Goal: Information Seeking & Learning: Learn about a topic

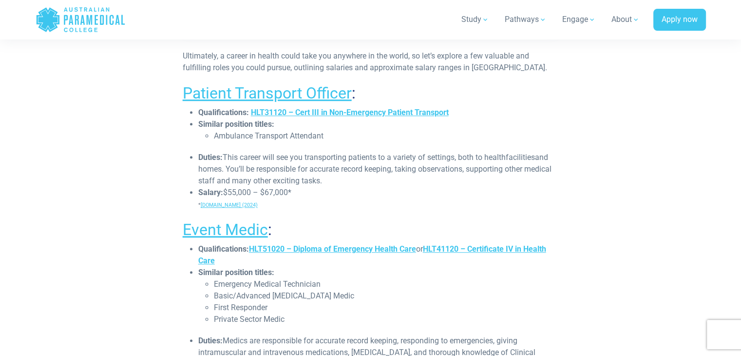
scroll to position [649, 0]
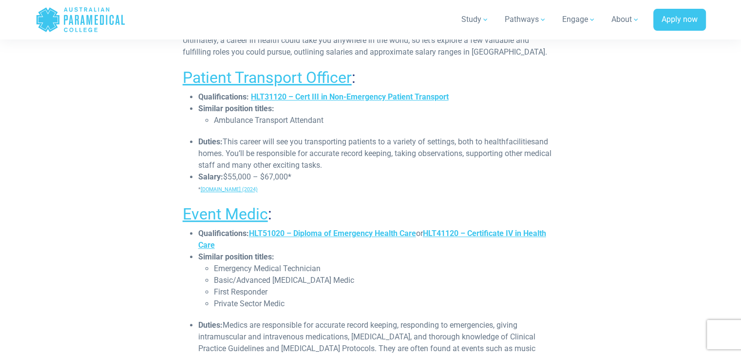
drag, startPoint x: 310, startPoint y: 178, endPoint x: 196, endPoint y: 176, distance: 114.1
click at [196, 176] on ul "Qualifications: HLT31120 – Cert III in Non-Emergency Patient Transport Similar …" at bounding box center [371, 143] width 376 height 104
click at [346, 167] on li "Duties: This career will see you transporting patients to a variety of settings…" at bounding box center [378, 153] width 361 height 35
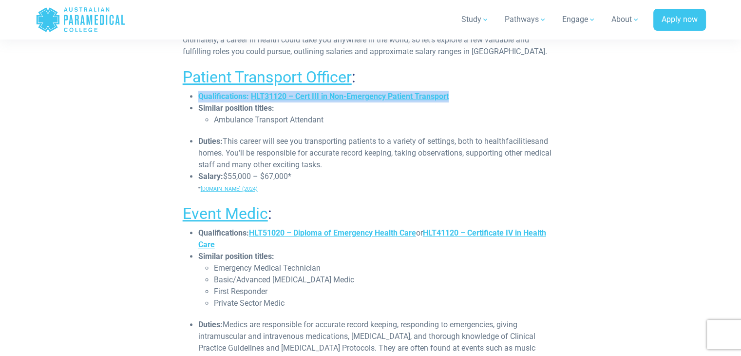
drag, startPoint x: 458, startPoint y: 95, endPoint x: 178, endPoint y: 92, distance: 279.3
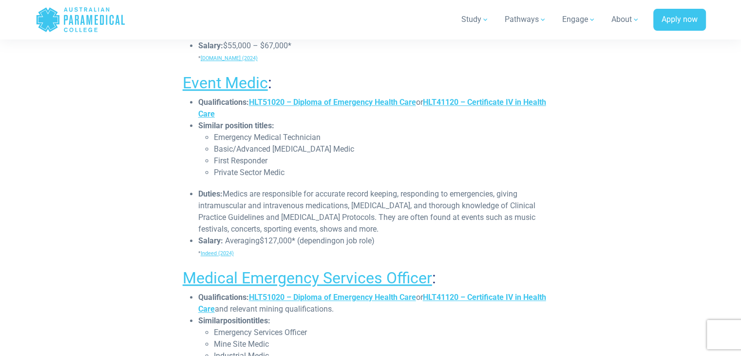
scroll to position [781, 0]
drag, startPoint x: 284, startPoint y: 241, endPoint x: 198, endPoint y: 240, distance: 85.3
click at [198, 240] on li "Salary: Averaging $127,000* (depending on job role) * Indeed (2024)" at bounding box center [378, 245] width 361 height 23
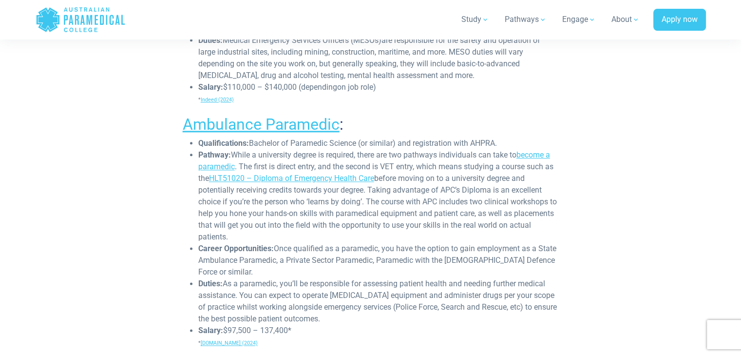
scroll to position [1213, 0]
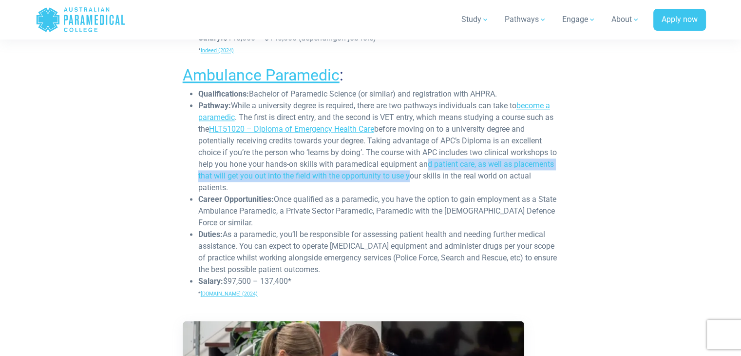
drag, startPoint x: 448, startPoint y: 174, endPoint x: 433, endPoint y: 166, distance: 17.2
click at [433, 166] on li "Pathway: While a university degree is required, there are two pathways individu…" at bounding box center [378, 147] width 361 height 94
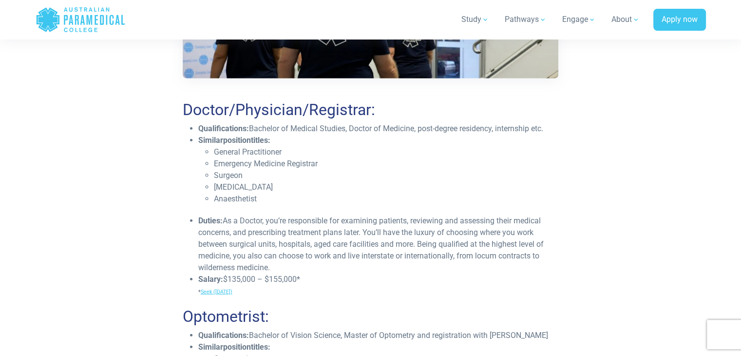
scroll to position [2566, 0]
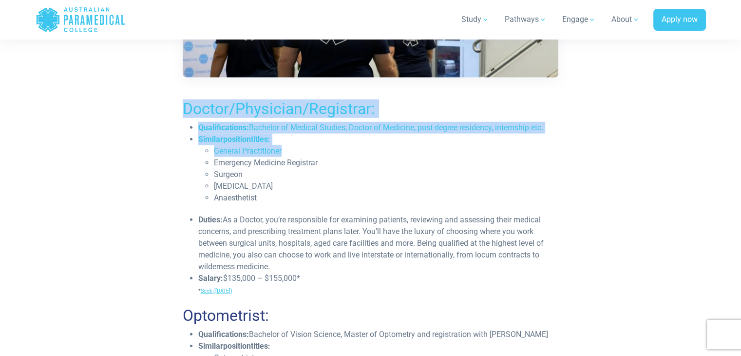
drag, startPoint x: 174, startPoint y: 102, endPoint x: 307, endPoint y: 150, distance: 141.4
click at [308, 154] on li "General Practitioner" at bounding box center [386, 151] width 345 height 12
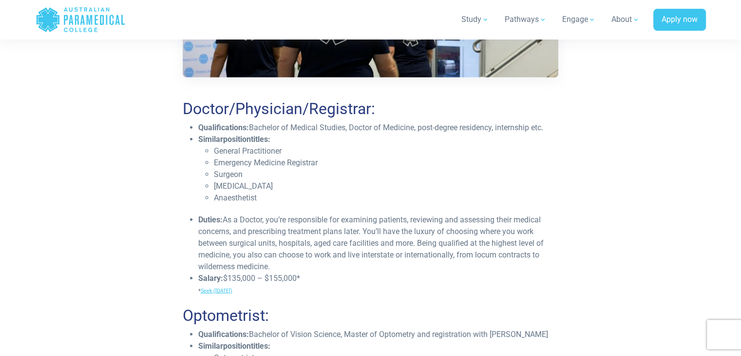
drag, startPoint x: 316, startPoint y: 277, endPoint x: 301, endPoint y: 257, distance: 25.2
click at [301, 257] on ul "Qualifications: Bachelor of Medical Studies, Doctor of Medicine, post-degree re…" at bounding box center [371, 209] width 376 height 174
click at [301, 257] on li "Duties: As a Doctor, you’re responsible for examining patients, reviewing and a…" at bounding box center [378, 243] width 361 height 58
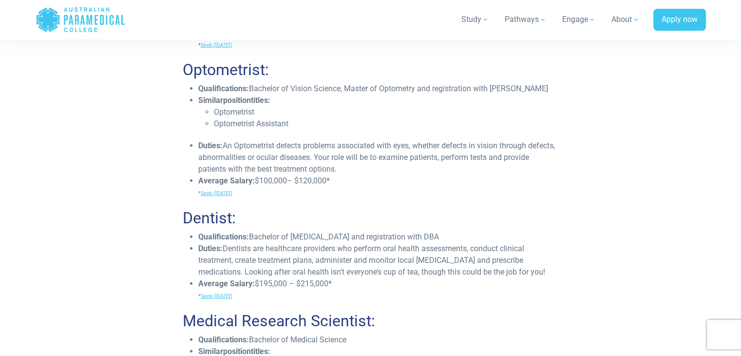
scroll to position [2813, 0]
